Goal: Task Accomplishment & Management: Manage account settings

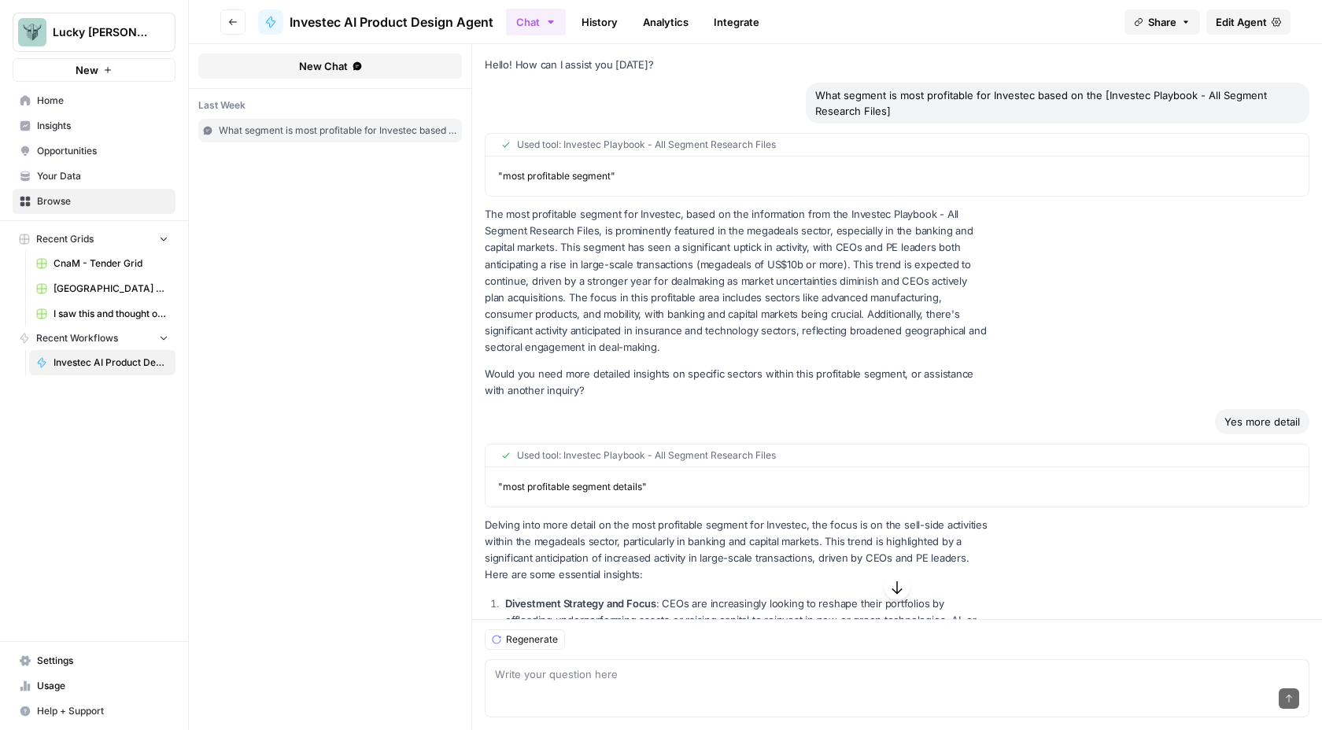
scroll to position [5718, 0]
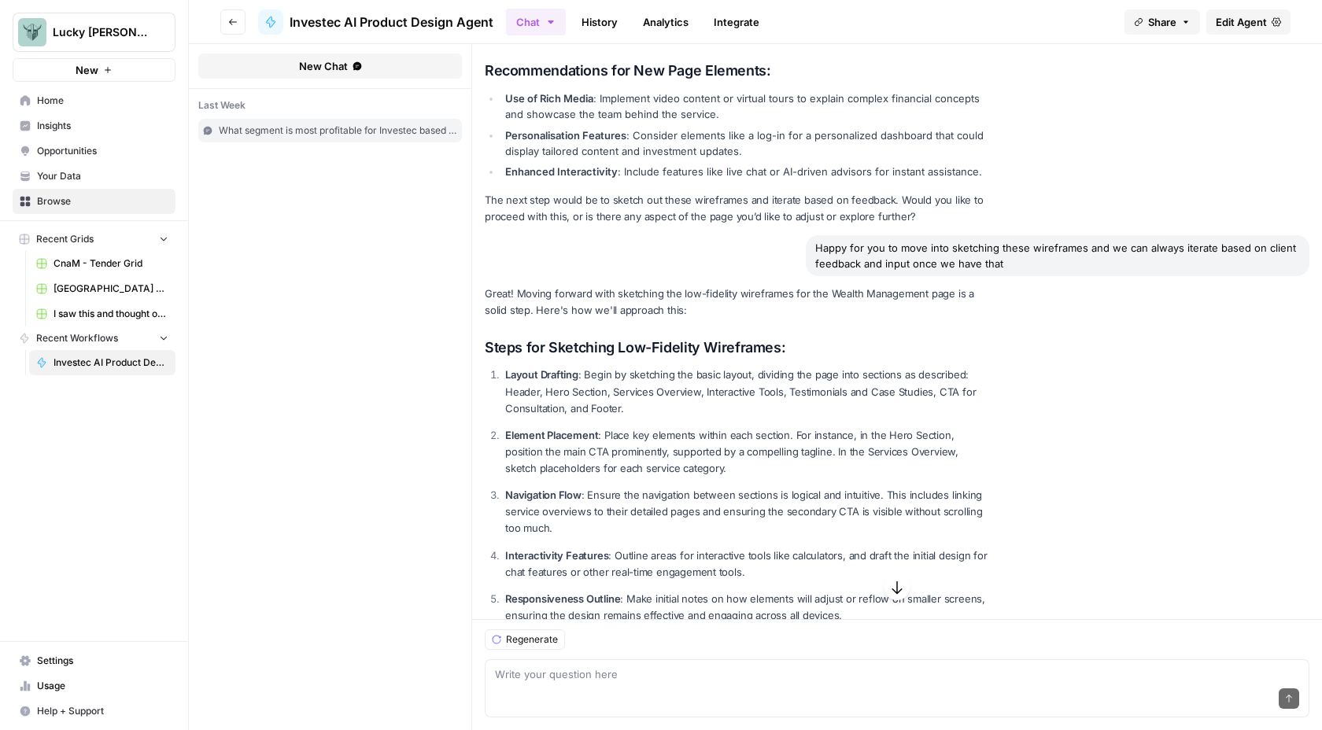
click at [34, 97] on link "Home" at bounding box center [94, 100] width 163 height 25
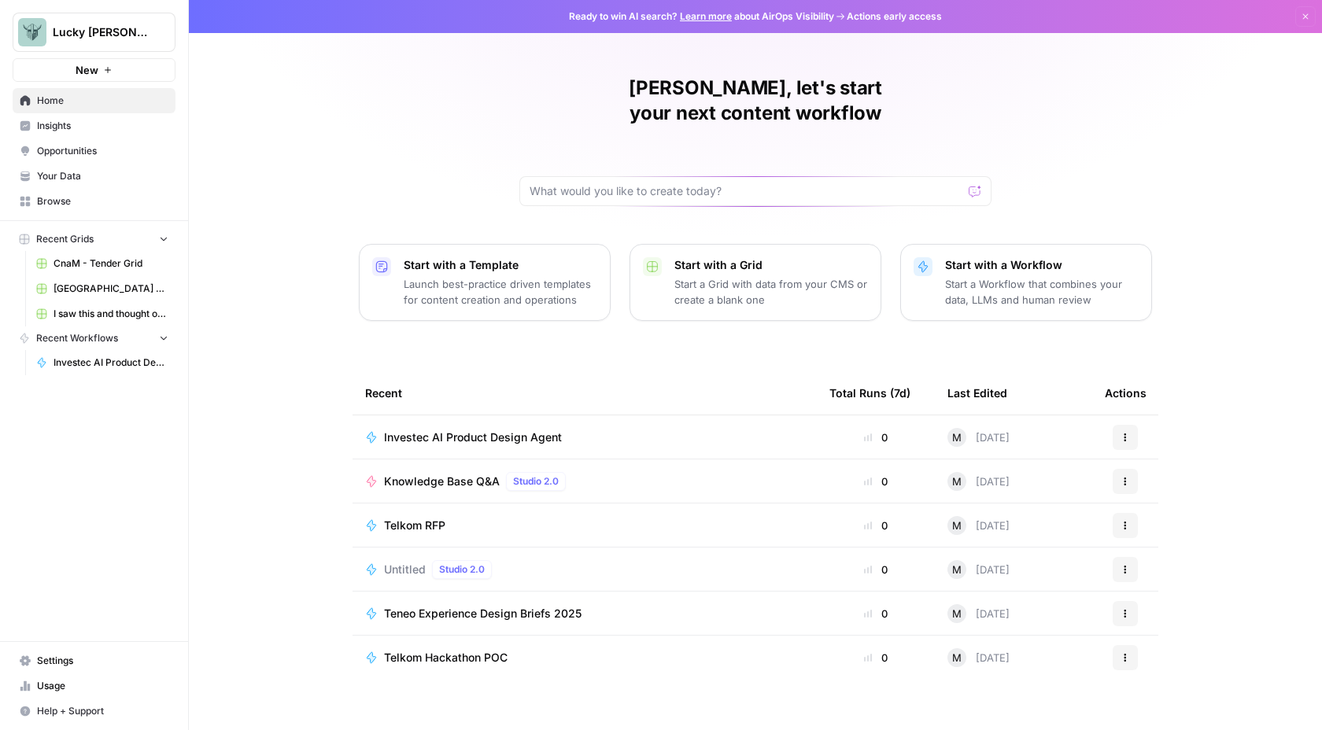
click at [540, 560] on div "Untitled Studio 2.0" at bounding box center [584, 569] width 439 height 19
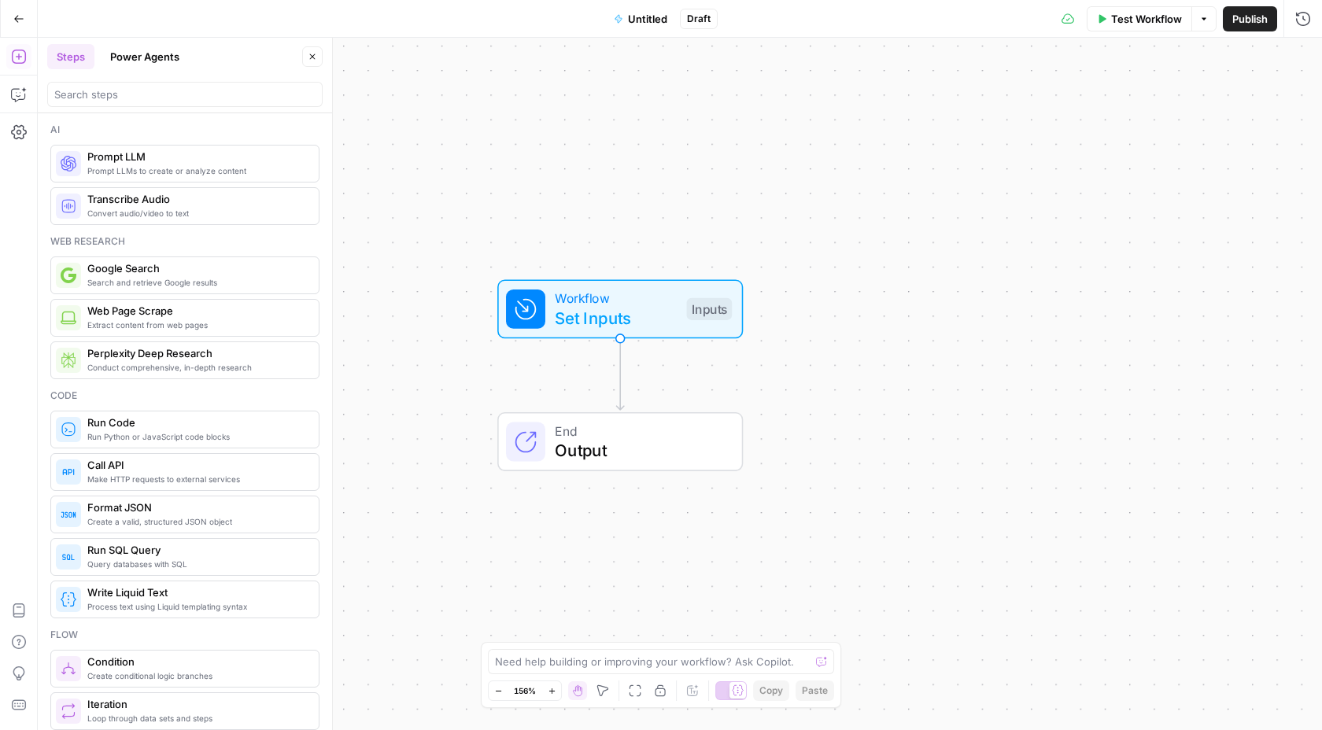
click at [13, 18] on icon "button" at bounding box center [18, 18] width 11 height 11
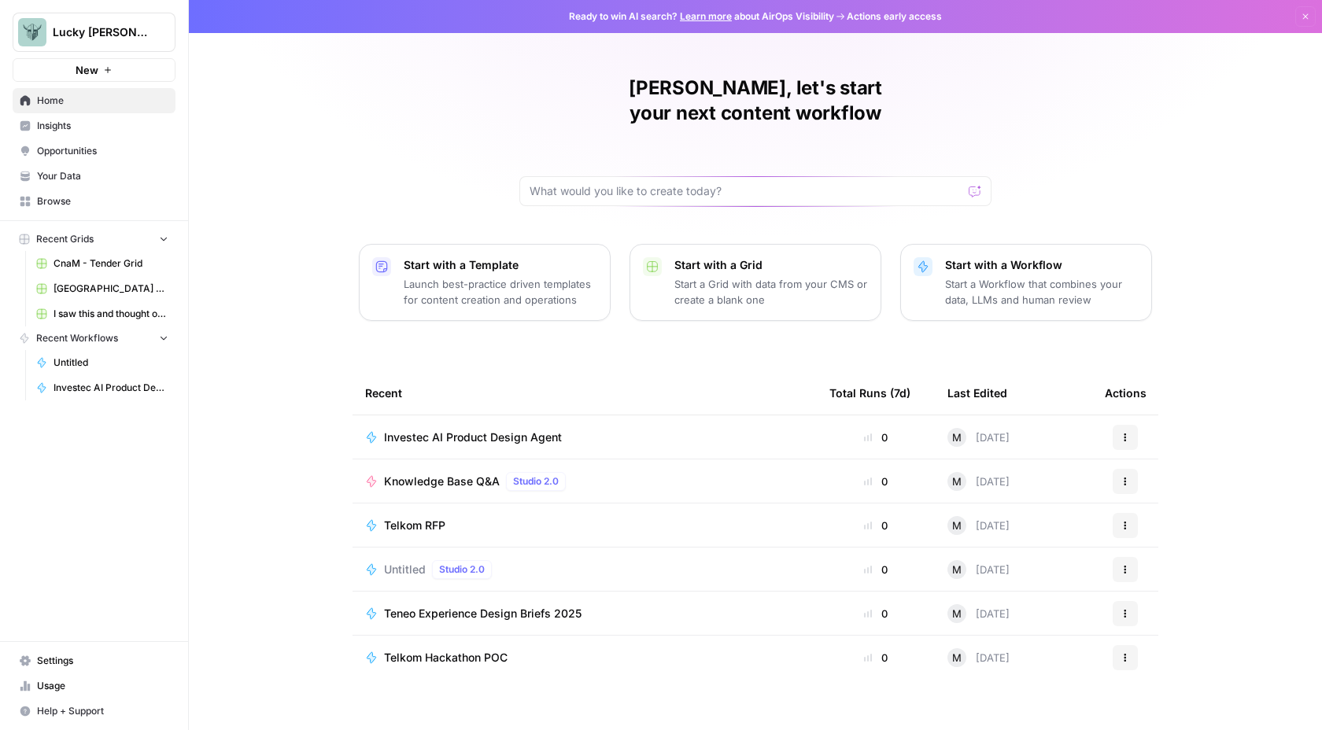
click at [1038, 281] on p "Start a Workflow that combines your data, LLMs and human review" at bounding box center [1042, 291] width 194 height 31
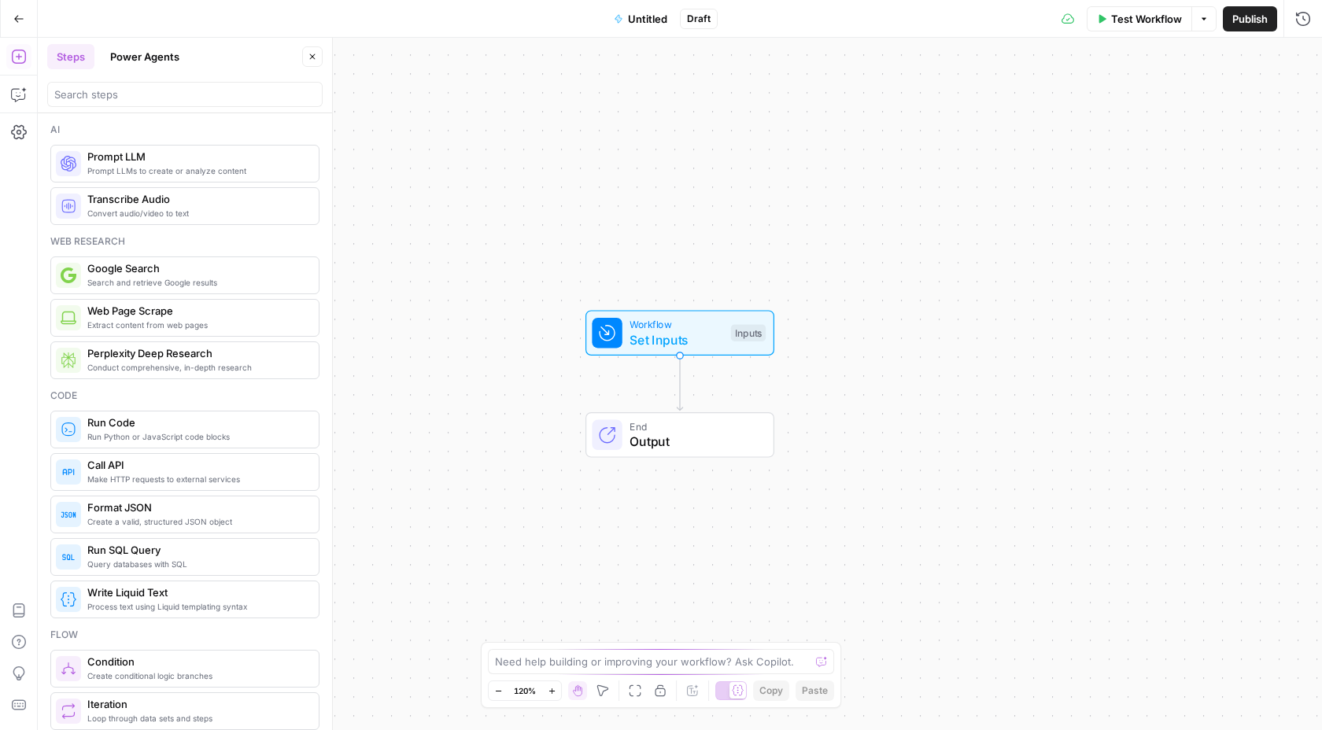
click at [11, 20] on button "Go Back" at bounding box center [19, 19] width 28 height 28
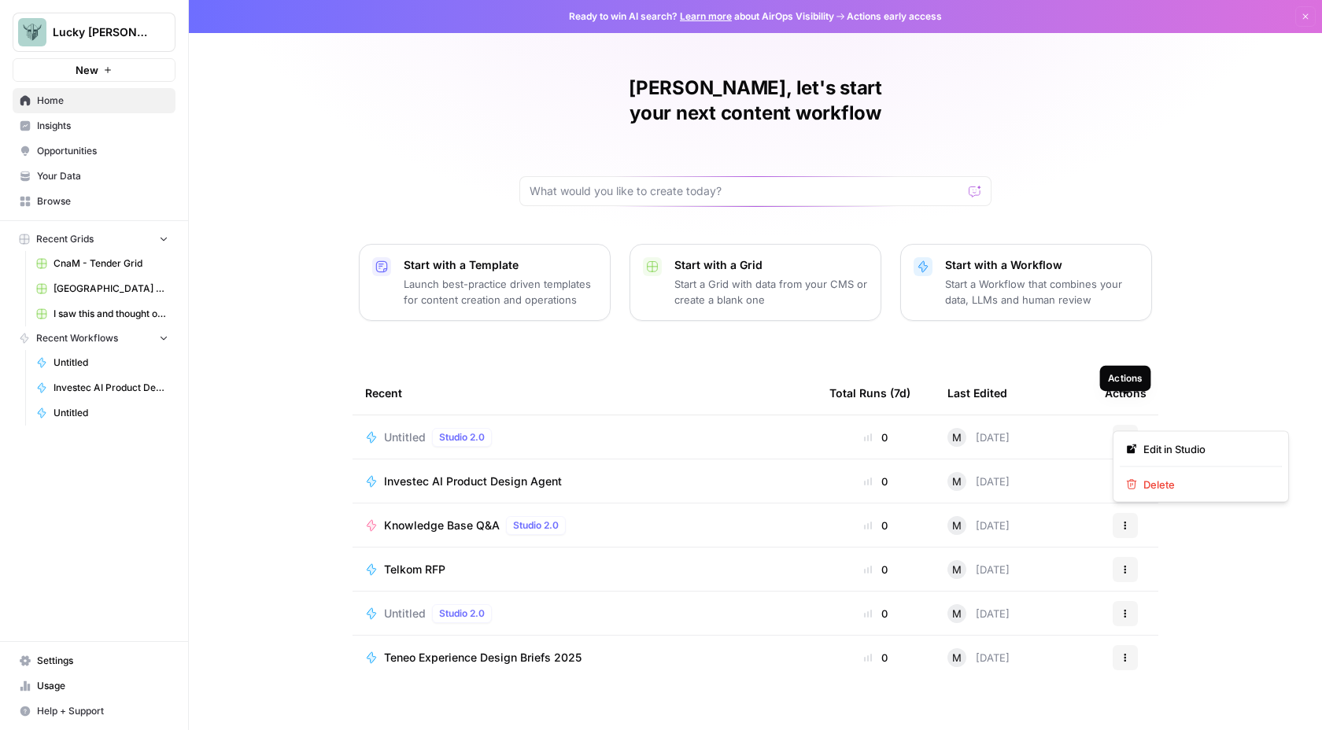
click at [1132, 425] on button "Actions" at bounding box center [1124, 437] width 25 height 25
click at [1152, 477] on span "Delete" at bounding box center [1206, 485] width 126 height 16
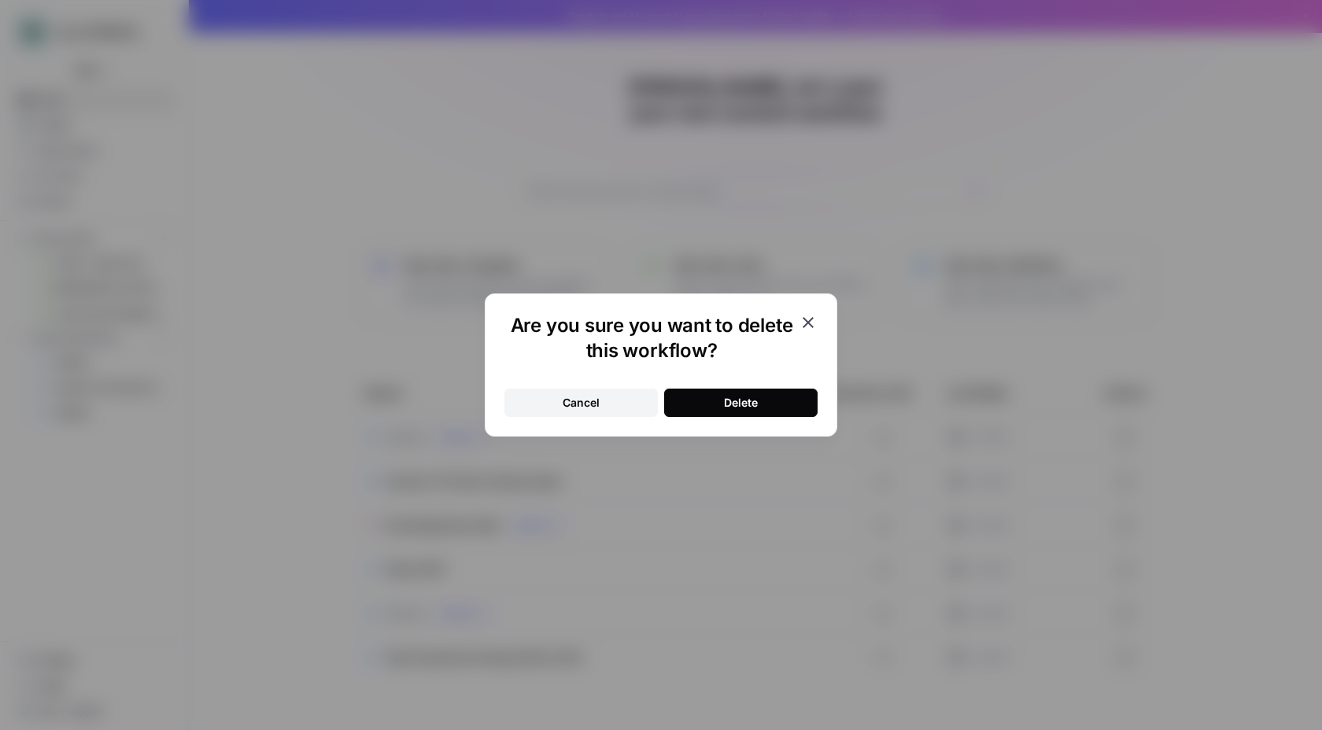
click at [698, 396] on button "Delete" at bounding box center [740, 403] width 153 height 28
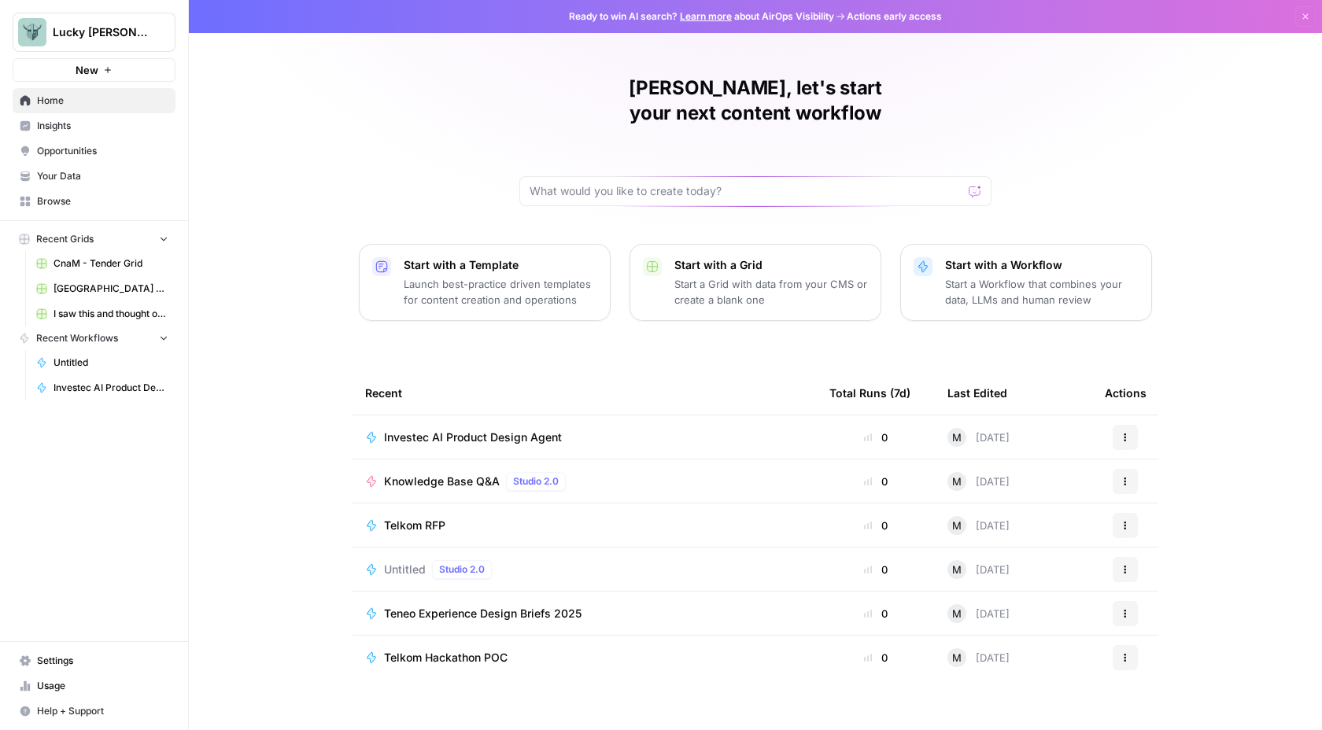
click at [162, 341] on icon "button" at bounding box center [163, 337] width 11 height 11
click at [162, 341] on icon "button" at bounding box center [163, 338] width 11 height 11
click at [101, 72] on button "New" at bounding box center [94, 70] width 163 height 24
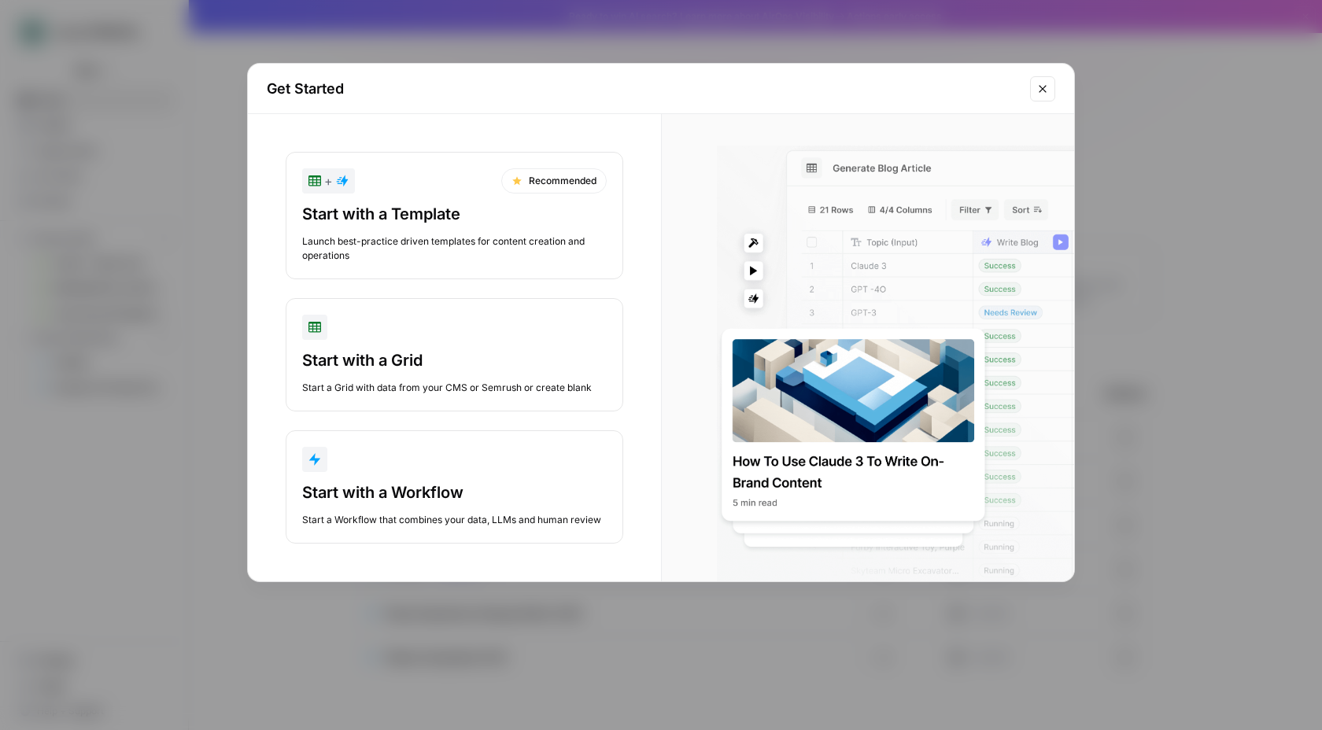
click at [1046, 91] on icon "Close modal" at bounding box center [1042, 89] width 13 height 13
